Goal: Information Seeking & Learning: Learn about a topic

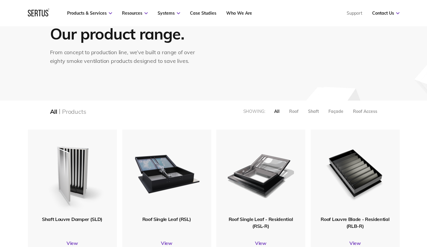
scroll to position [150, 0]
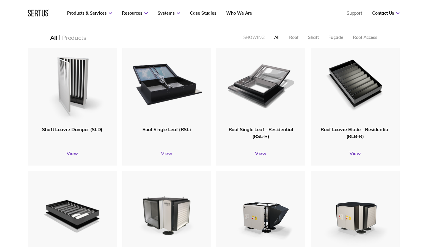
click at [166, 153] on link "View" at bounding box center [166, 153] width 89 height 6
